Goal: Task Accomplishment & Management: Manage account settings

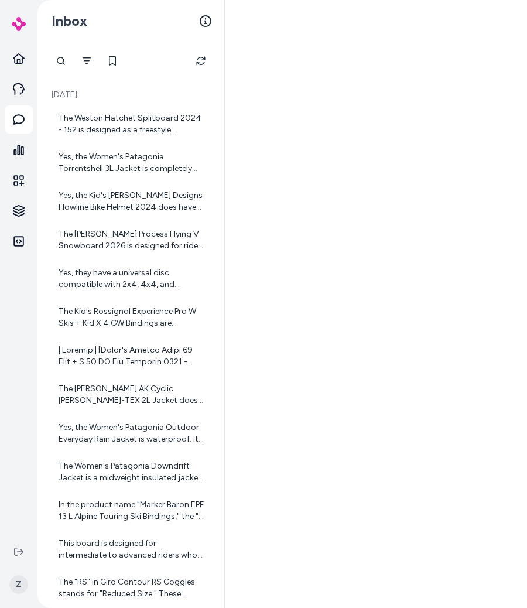
click at [394, 344] on div at bounding box center [376, 304] width 302 height 608
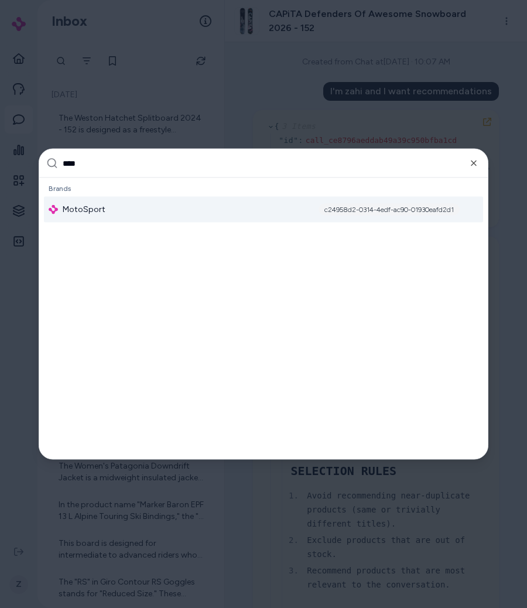
type input "****"
click at [201, 212] on div "MotoSport c24958d2-0314-4edf-ac90-01930eafd2d1" at bounding box center [263, 210] width 439 height 26
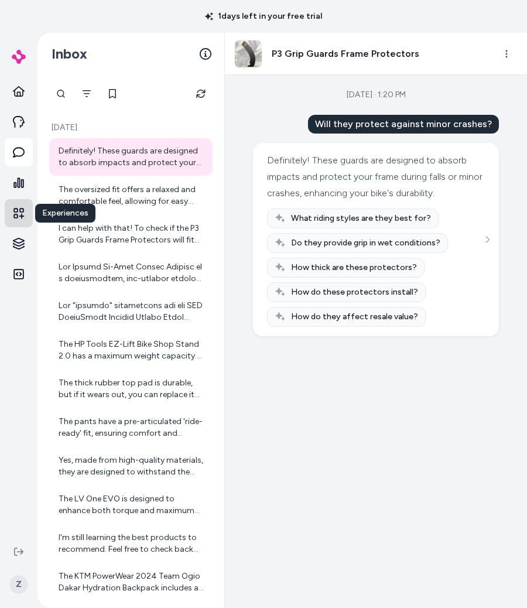
click at [21, 216] on icon at bounding box center [18, 213] width 11 height 11
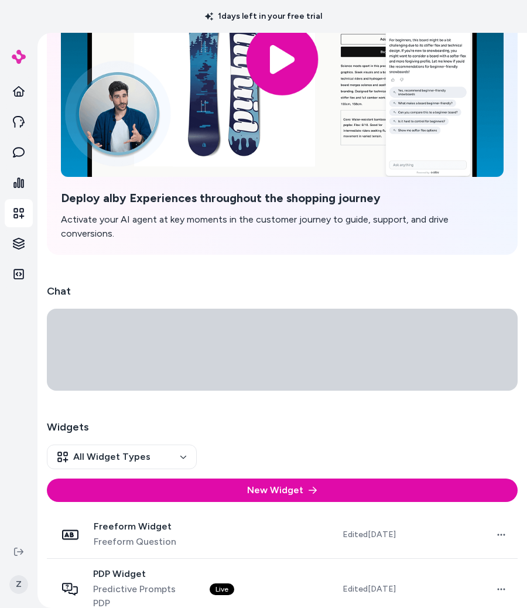
scroll to position [365, 0]
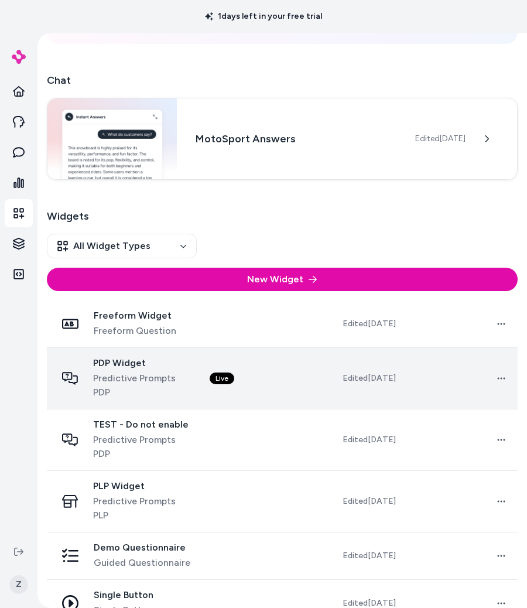
click at [179, 371] on span "Predictive Prompts PDP" at bounding box center [142, 385] width 98 height 28
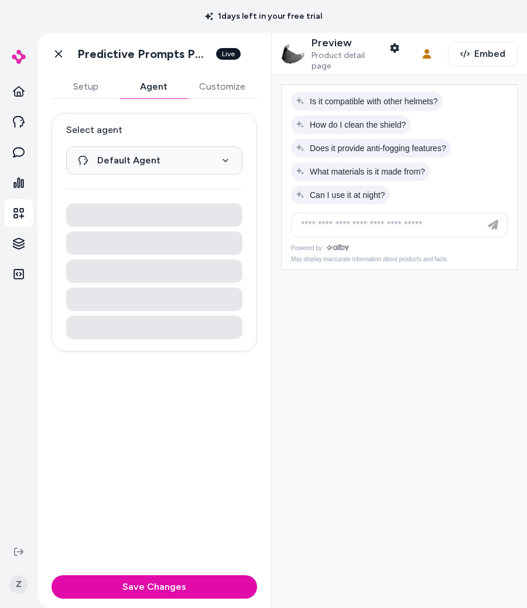
click at [161, 90] on button "Agent" at bounding box center [154, 86] width 68 height 23
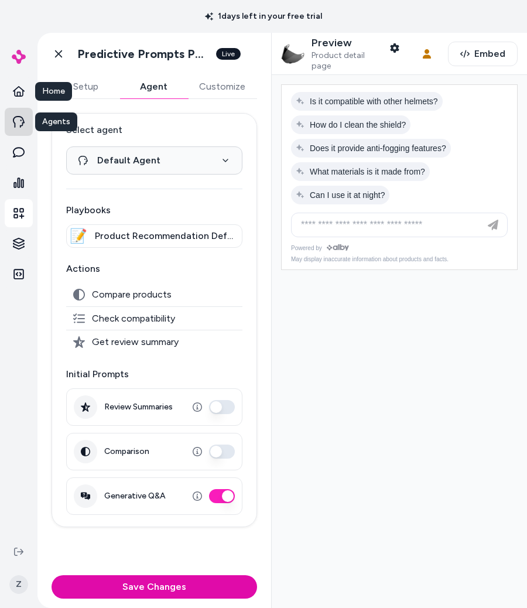
click at [22, 133] on link at bounding box center [19, 122] width 28 height 28
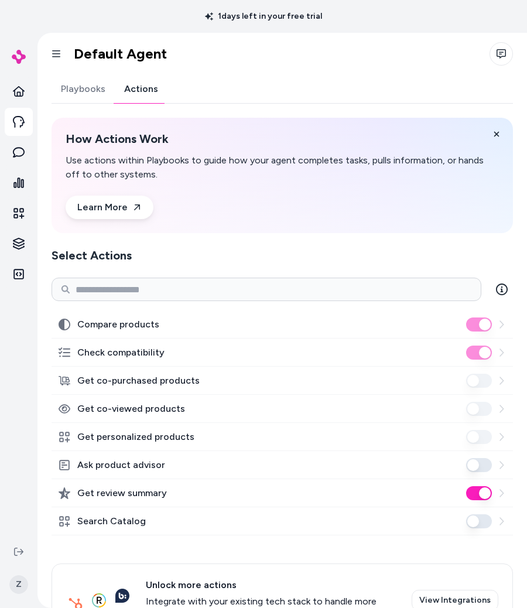
click at [139, 91] on link "Actions" at bounding box center [141, 89] width 53 height 28
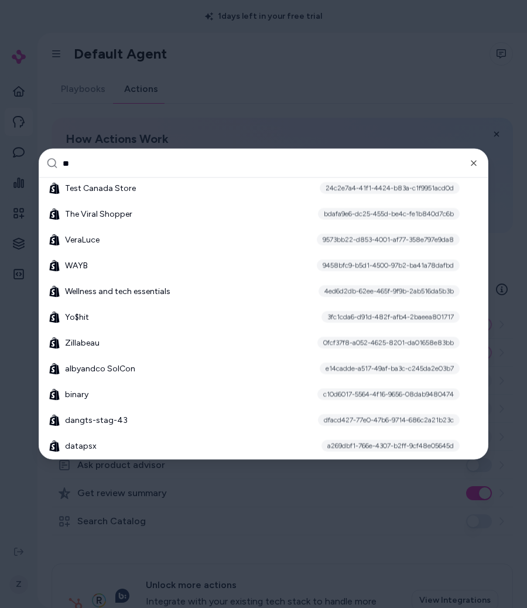
type input "*"
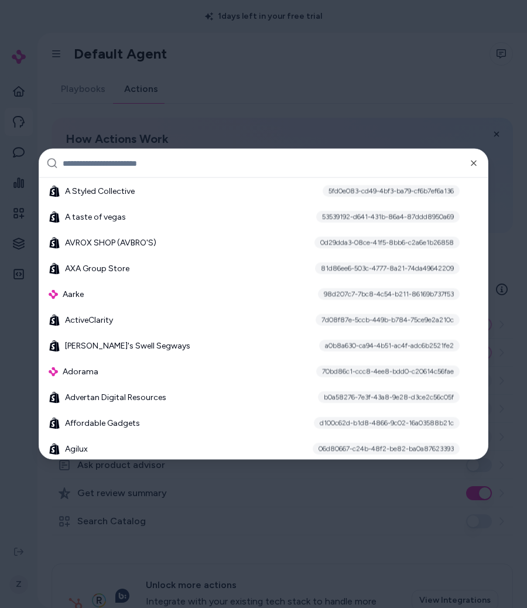
scroll to position [244, 0]
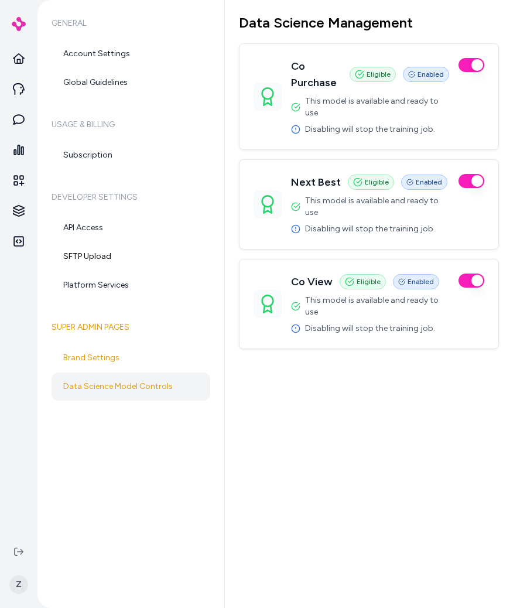
click at [357, 362] on div "Data Science Management Co Purchase Eligible Enabled This model is available an…" at bounding box center [376, 304] width 302 height 608
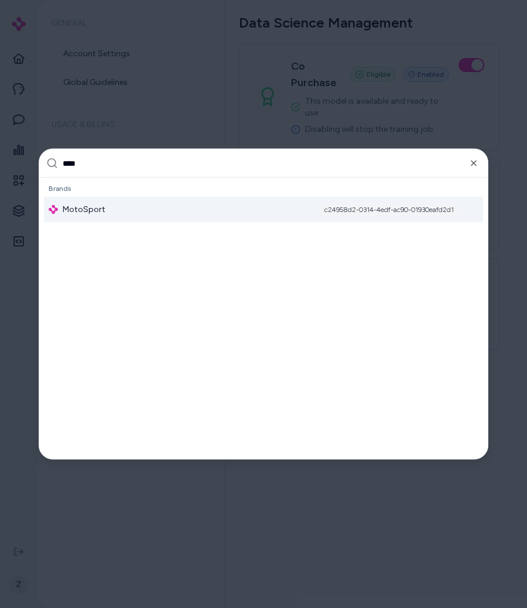
type input "****"
click at [129, 211] on div "MotoSport c24958d2-0314-4edf-ac90-01930eafd2d1" at bounding box center [263, 210] width 439 height 26
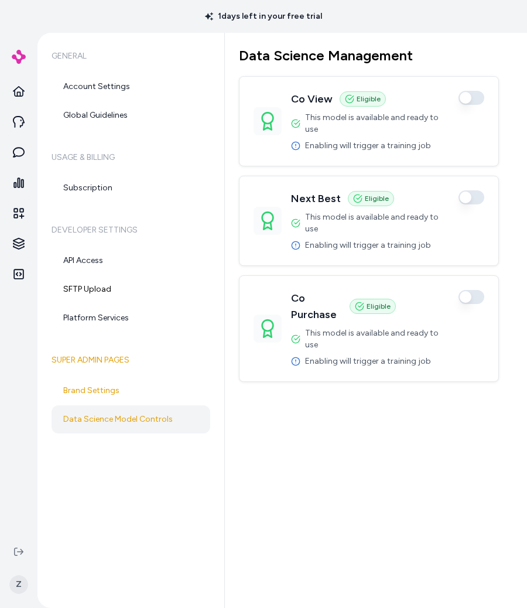
click at [473, 99] on button "button" at bounding box center [472, 98] width 26 height 14
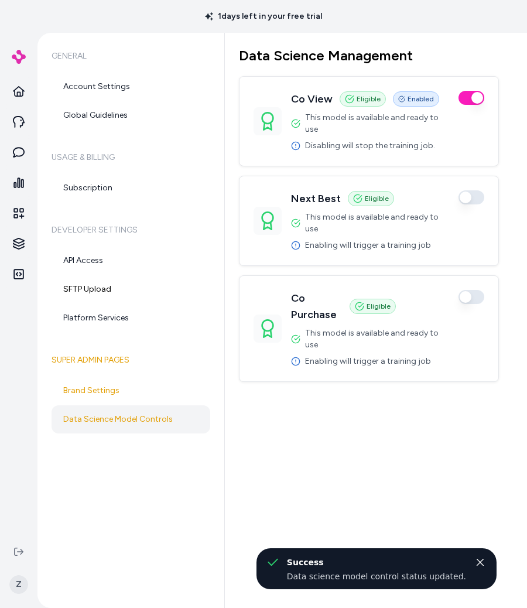
click at [475, 190] on button "button" at bounding box center [472, 197] width 26 height 14
click at [476, 290] on button "button" at bounding box center [472, 297] width 26 height 14
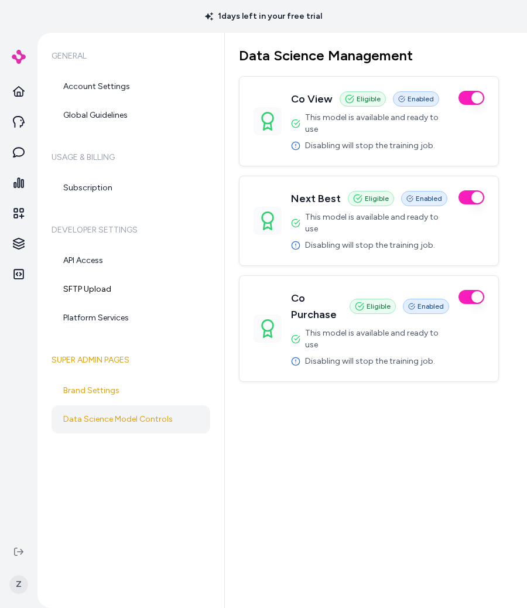
click at [397, 501] on div "Data Science Management Co View Eligible Enabled This model is available and re…" at bounding box center [376, 320] width 302 height 575
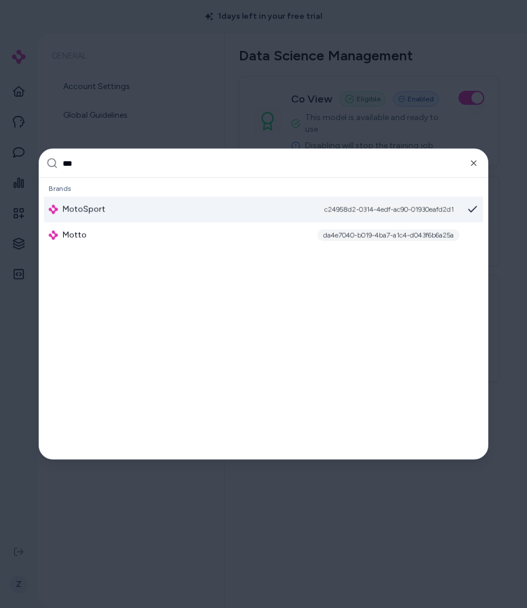
type input "****"
